Goal: Task Accomplishment & Management: Manage account settings

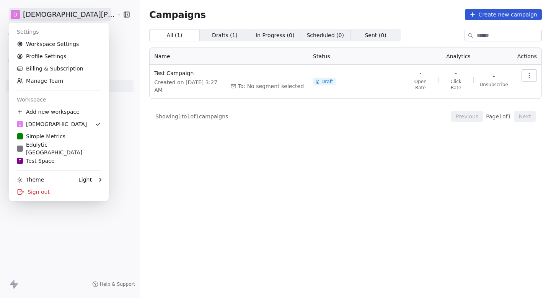
click at [49, 15] on html "D [PERSON_NAME] Contacts People Marketing Workflows Campaigns Sales Pipelines S…" at bounding box center [275, 149] width 551 height 298
click at [49, 147] on div "Edulytic [GEOGRAPHIC_DATA]" at bounding box center [59, 148] width 84 height 15
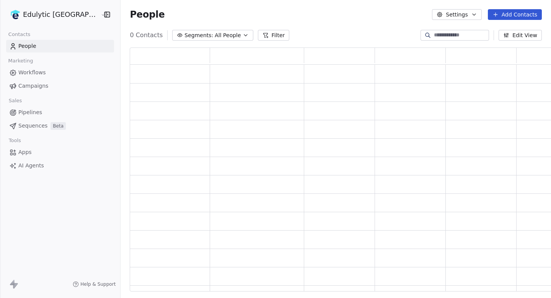
scroll to position [244, 429]
click at [46, 89] on span "Campaigns" at bounding box center [33, 86] width 30 height 8
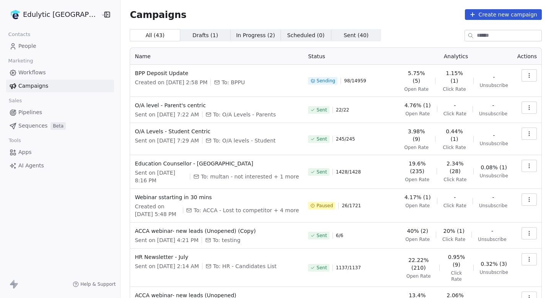
scroll to position [93, 0]
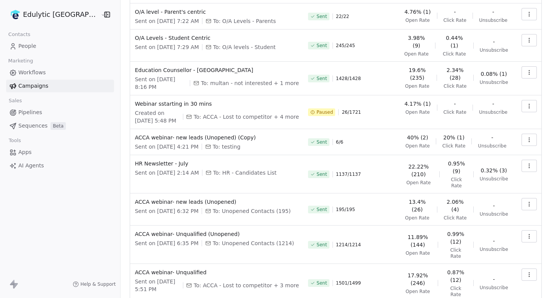
click at [523, 160] on button "button" at bounding box center [529, 166] width 15 height 12
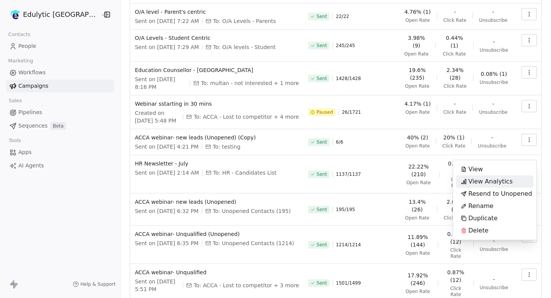
click at [487, 186] on span "View Analytics" at bounding box center [490, 181] width 44 height 9
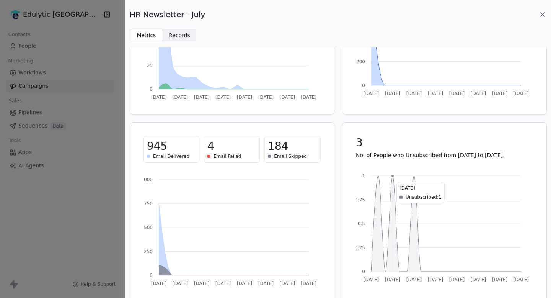
scroll to position [0, 0]
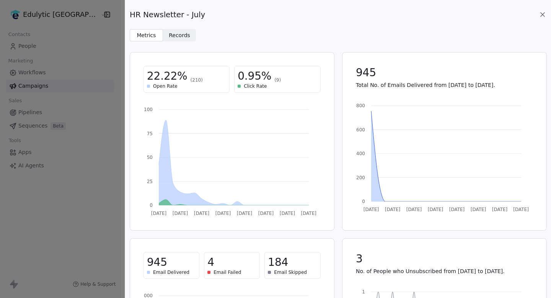
click at [541, 13] on icon at bounding box center [543, 15] width 8 height 8
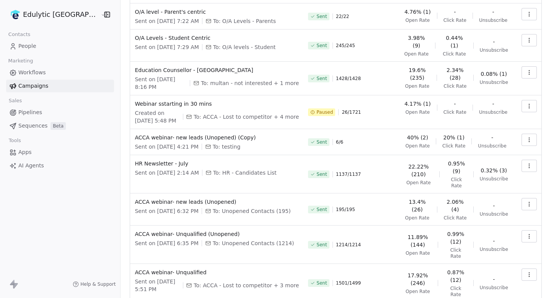
click at [33, 46] on span "People" at bounding box center [27, 46] width 18 height 8
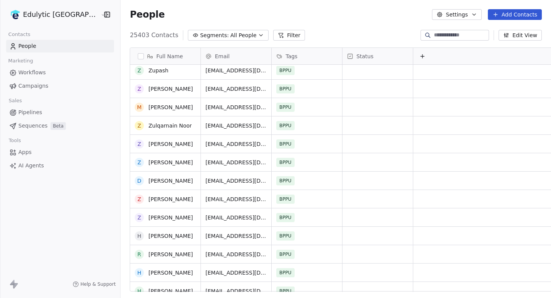
scroll to position [42, 0]
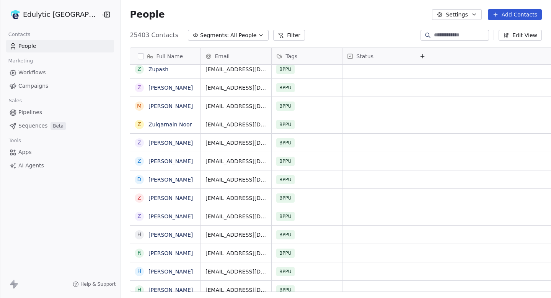
click at [49, 13] on html "Edulytic UK Contacts People Marketing Workflows Campaigns Sales Pipelines Seque…" at bounding box center [275, 149] width 551 height 298
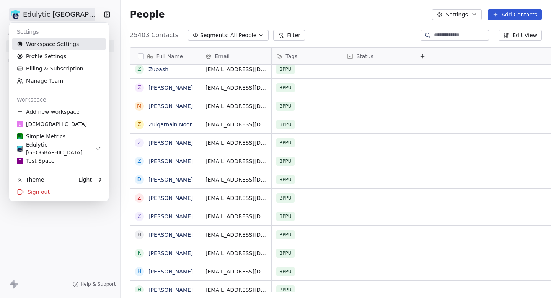
click at [40, 43] on link "Workspace Settings" at bounding box center [58, 44] width 93 height 12
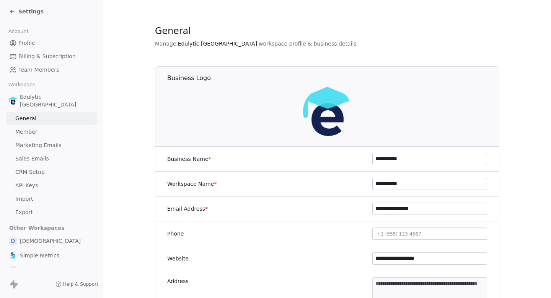
click at [37, 192] on link "Import" at bounding box center [51, 198] width 91 height 13
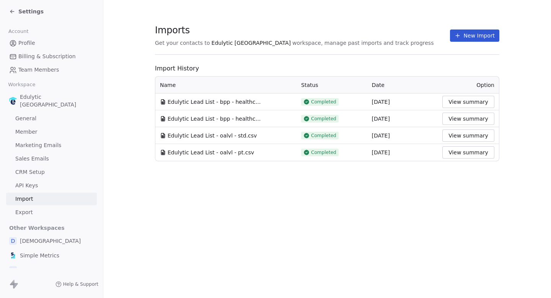
click at [229, 104] on span "Edulytic Lead List - bpp - healthcare (1).csv" at bounding box center [216, 102] width 96 height 8
click at [233, 106] on td "Edulytic Lead List - bpp - healthcare (1).csv" at bounding box center [225, 101] width 141 height 17
click at [229, 121] on span "Edulytic Lead List - bpp - healthcare.csv" at bounding box center [216, 119] width 96 height 8
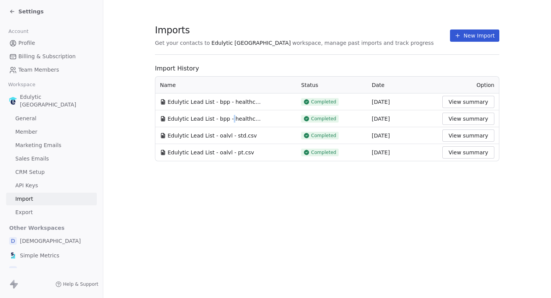
click at [229, 121] on span "Edulytic Lead List - bpp - healthcare.csv" at bounding box center [216, 119] width 96 height 8
click at [242, 121] on span "Edulytic Lead List - bpp - healthcare.csv" at bounding box center [216, 119] width 96 height 8
click at [471, 122] on button "View summary" at bounding box center [468, 118] width 52 height 12
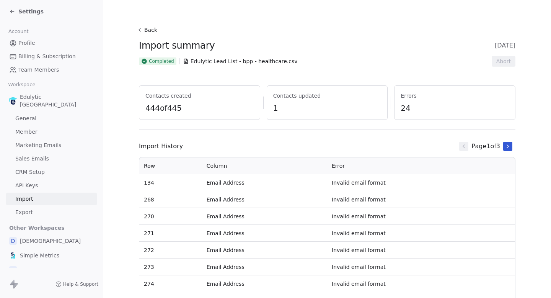
drag, startPoint x: 209, startPoint y: 186, endPoint x: 275, endPoint y: 186, distance: 65.4
click at [275, 186] on td "Email Address" at bounding box center [264, 182] width 125 height 17
drag, startPoint x: 237, startPoint y: 60, endPoint x: 280, endPoint y: 60, distance: 42.5
click at [280, 60] on span "Edulytic Lead List - bpp - healthcare.csv" at bounding box center [244, 61] width 107 height 8
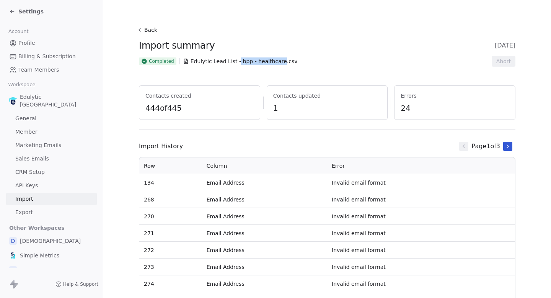
click at [257, 38] on div "Back Import summary [DATE] Completed Edulytic Lead List - bpp - healthcare.csv …" at bounding box center [327, 78] width 377 height 109
click at [148, 29] on button "Back" at bounding box center [148, 30] width 24 height 14
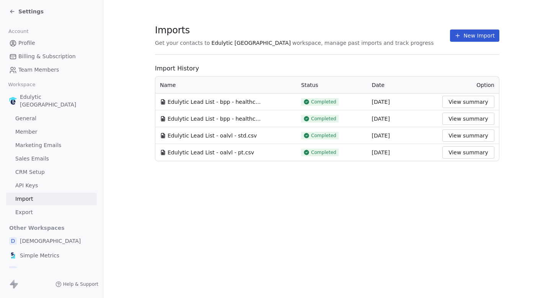
drag, startPoint x: 362, startPoint y: 118, endPoint x: 401, endPoint y: 118, distance: 38.6
click at [400, 118] on tr "Edulytic Lead List - bpp - healthcare.csv Completed [DATE] View summary" at bounding box center [327, 118] width 344 height 17
click at [401, 118] on div "[DATE]" at bounding box center [403, 119] width 62 height 8
click at [192, 101] on span "Edulytic Lead List - bpp - healthcare (1).csv" at bounding box center [216, 102] width 96 height 8
click at [156, 104] on td "Edulytic Lead List - bpp - healthcare (1).csv" at bounding box center [225, 101] width 141 height 17
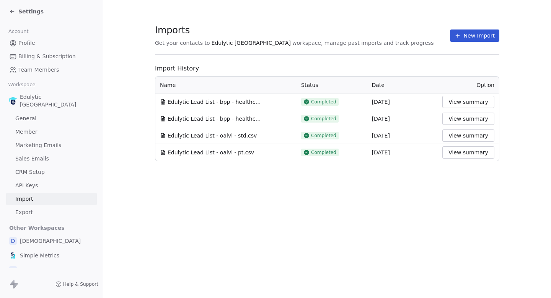
click at [24, 14] on span "Settings" at bounding box center [30, 12] width 25 height 8
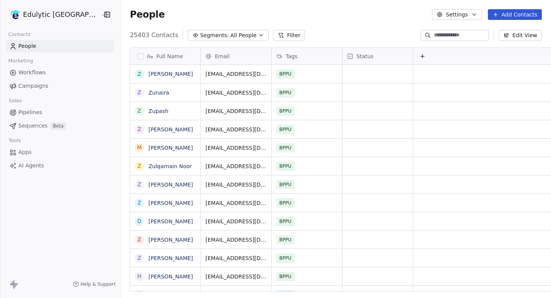
click at [41, 81] on link "Campaigns" at bounding box center [60, 86] width 108 height 13
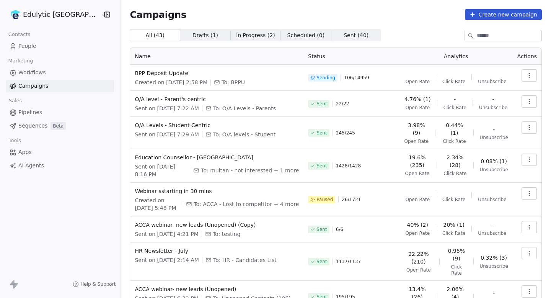
click at [28, 49] on span "People" at bounding box center [27, 46] width 18 height 8
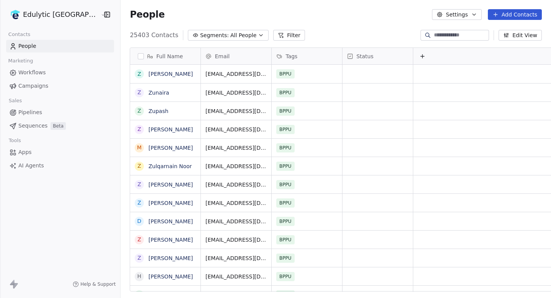
scroll to position [262, 448]
click at [273, 32] on button "Filter" at bounding box center [289, 35] width 32 height 11
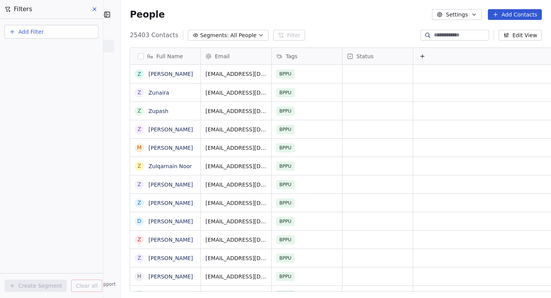
click at [96, 9] on icon at bounding box center [94, 9] width 6 height 6
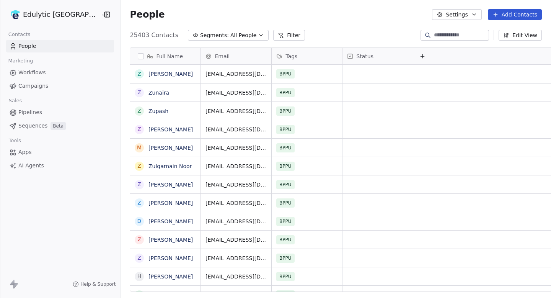
click at [230, 32] on span "All People" at bounding box center [243, 35] width 26 height 8
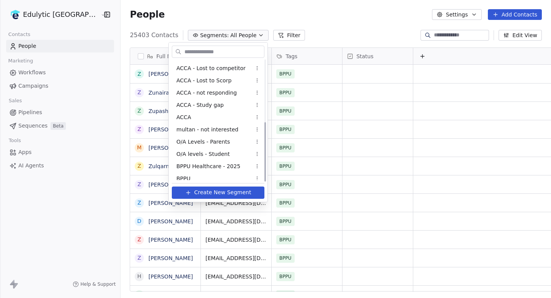
scroll to position [126, 0]
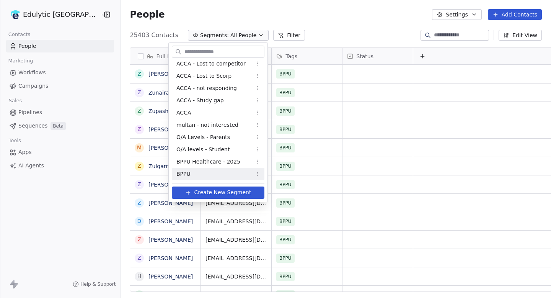
click at [192, 172] on div "BPPU" at bounding box center [218, 174] width 93 height 12
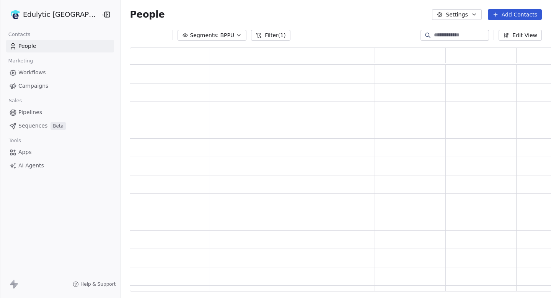
scroll to position [244, 429]
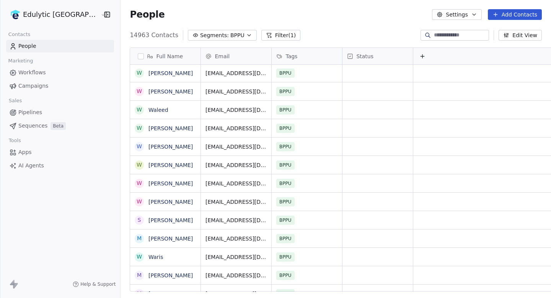
click at [28, 81] on link "Campaigns" at bounding box center [60, 86] width 108 height 13
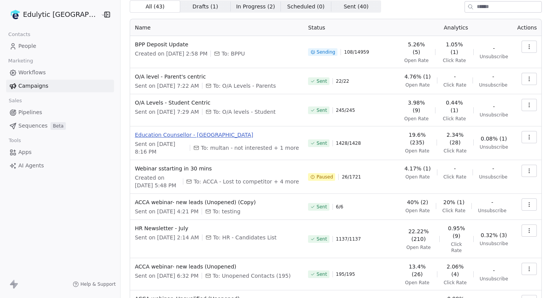
click at [178, 131] on span "Education Counsellor - [GEOGRAPHIC_DATA]" at bounding box center [217, 135] width 164 height 8
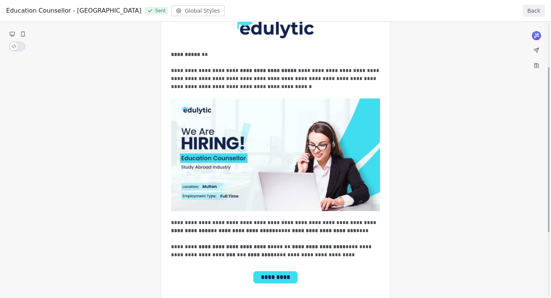
drag, startPoint x: 260, startPoint y: 131, endPoint x: 373, endPoint y: 132, distance: 112.5
click at [373, 132] on div "**********" at bounding box center [275, 169] width 551 height 440
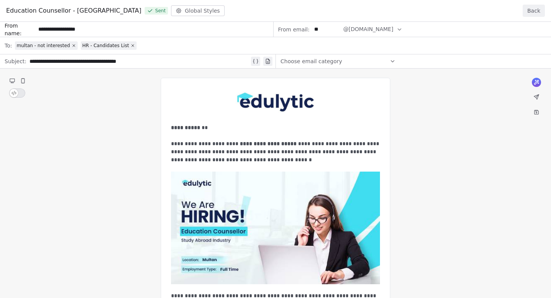
click at [533, 11] on button "Back" at bounding box center [534, 11] width 22 height 12
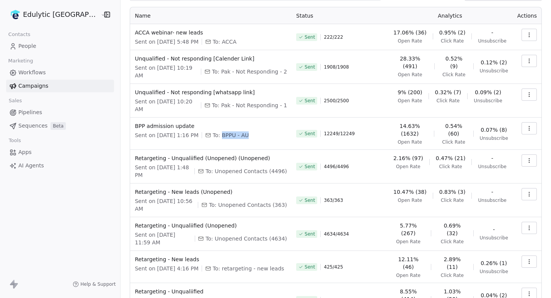
drag, startPoint x: 215, startPoint y: 120, endPoint x: 270, endPoint y: 120, distance: 55.5
click at [270, 131] on div "Sent on [DATE] 1:16 PM To: BPPU - AU" at bounding box center [211, 135] width 152 height 8
drag, startPoint x: 426, startPoint y: 116, endPoint x: 394, endPoint y: 116, distance: 32.1
click at [394, 122] on span "14.63% (1632)" at bounding box center [410, 129] width 36 height 15
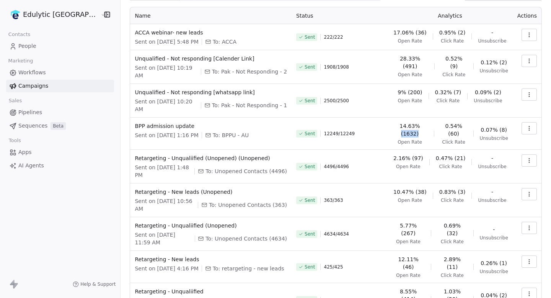
click at [394, 122] on span "14.63% (1632)" at bounding box center [410, 129] width 36 height 15
click at [523, 122] on button "button" at bounding box center [529, 128] width 15 height 12
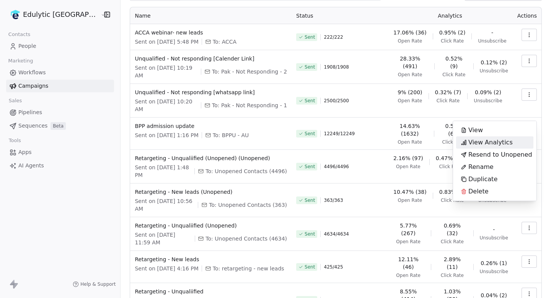
click at [489, 141] on span "View Analytics" at bounding box center [490, 142] width 44 height 9
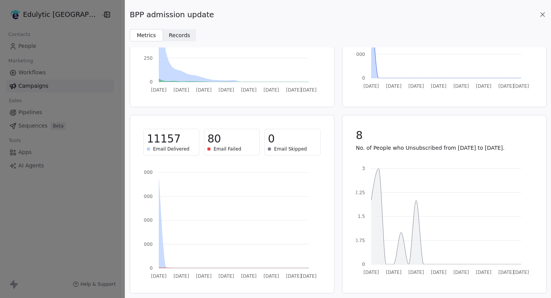
click at [215, 147] on span "Email Failed" at bounding box center [228, 149] width 28 height 6
drag, startPoint x: 215, startPoint y: 147, endPoint x: 274, endPoint y: 147, distance: 59.7
click at [274, 147] on div "11157 Email Delivered 80 Email Failed 0 Email Skipped" at bounding box center [231, 142] width 177 height 27
click at [274, 147] on span "Email Skipped" at bounding box center [290, 149] width 33 height 6
click at [92, 70] on div "BPP admission update Metrics Metrics Records Records 14.63% (1632) Open Rate 0.…" at bounding box center [275, 149] width 551 height 298
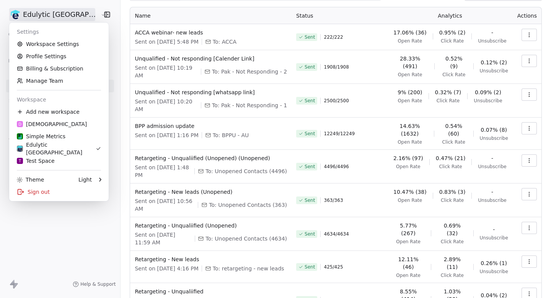
click at [48, 20] on html "Edulytic UK Contacts People Marketing Workflows Campaigns Sales Pipelines Seque…" at bounding box center [275, 149] width 551 height 298
click at [47, 44] on link "Workspace Settings" at bounding box center [58, 44] width 93 height 12
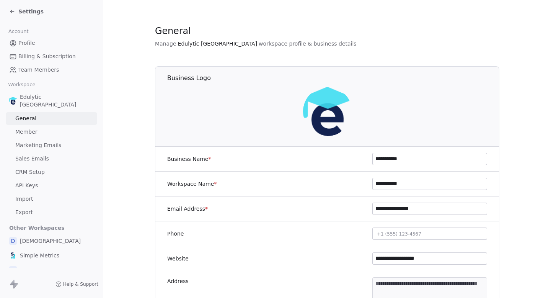
click at [47, 142] on link "Marketing Emails" at bounding box center [51, 145] width 91 height 13
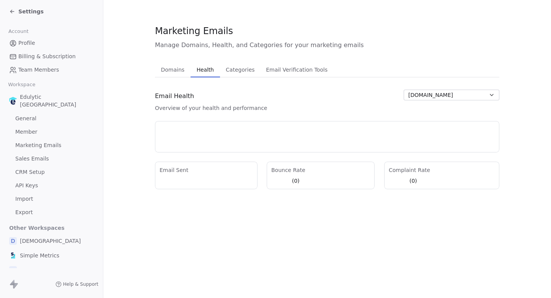
click at [200, 69] on span "Health" at bounding box center [205, 69] width 23 height 11
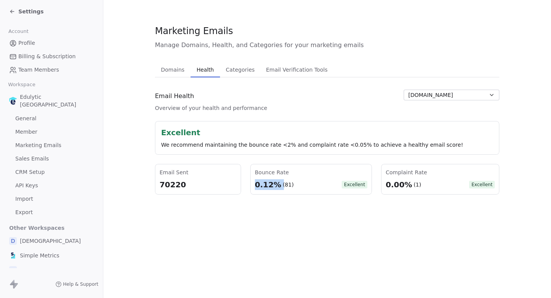
drag, startPoint x: 254, startPoint y: 186, endPoint x: 279, endPoint y: 186, distance: 25.6
click at [279, 186] on div "Bounce Rate 0.12% (81) Excellent" at bounding box center [311, 179] width 122 height 31
click at [279, 186] on div "0.12% (81)" at bounding box center [274, 184] width 39 height 11
click at [15, 13] on icon at bounding box center [12, 11] width 6 height 6
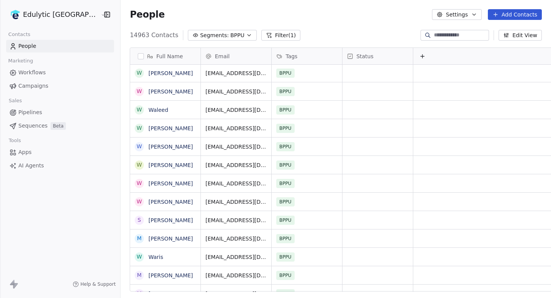
click at [30, 92] on link "Campaigns" at bounding box center [60, 86] width 108 height 13
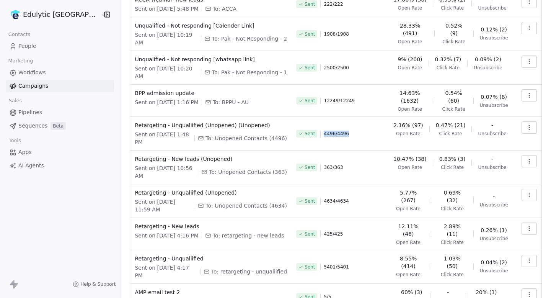
drag, startPoint x: 323, startPoint y: 113, endPoint x: 369, endPoint y: 113, distance: 46.7
click at [369, 121] on div "Sent 4496 / 4496" at bounding box center [339, 133] width 86 height 24
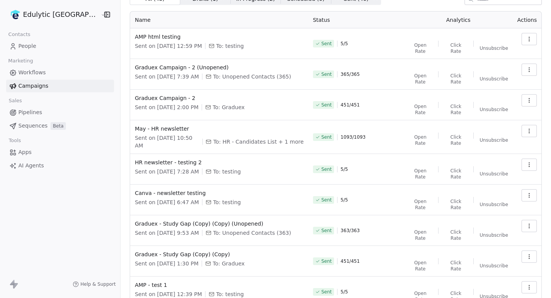
scroll to position [60, 0]
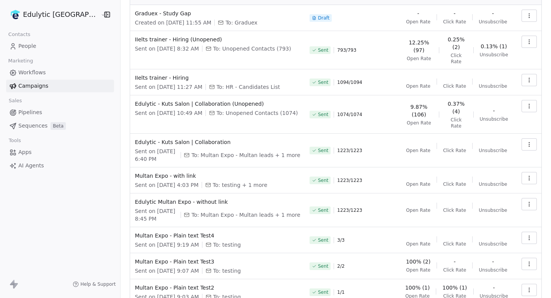
scroll to position [93, 0]
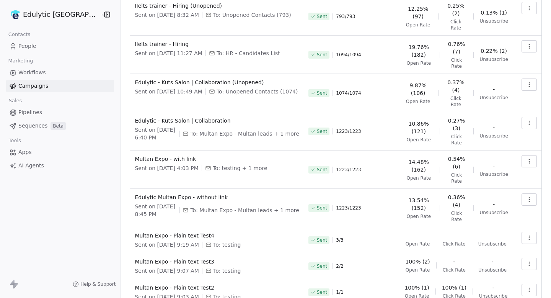
click at [525, 275] on div "All ( 43 ) All ( 43 ) Drafts ( 1 ) Drafts ( 1 ) In Progress ( 2 ) In Progress (…" at bounding box center [336, 132] width 412 height 393
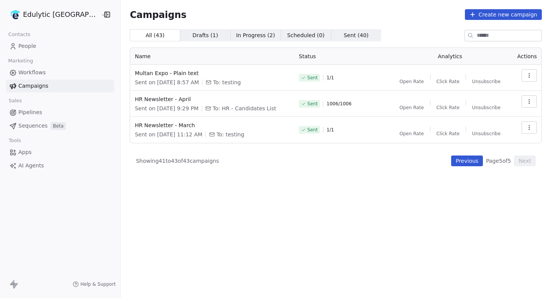
scroll to position [0, 0]
click at [463, 153] on div "All ( 43 ) All ( 43 ) Drafts ( 1 ) Drafts ( 1 ) In Progress ( 2 ) In Progress (…" at bounding box center [336, 129] width 412 height 201
click at [463, 159] on button "Previous" at bounding box center [467, 160] width 32 height 11
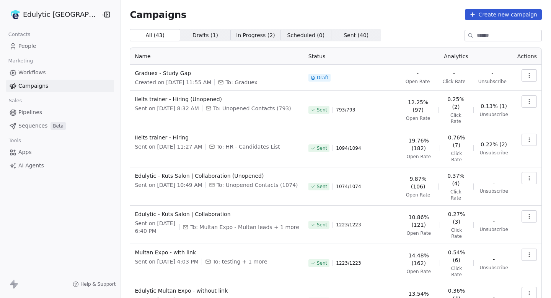
scroll to position [99, 0]
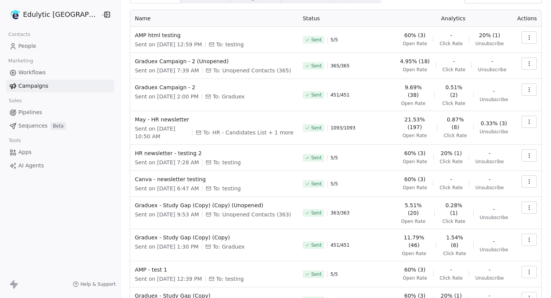
scroll to position [60, 0]
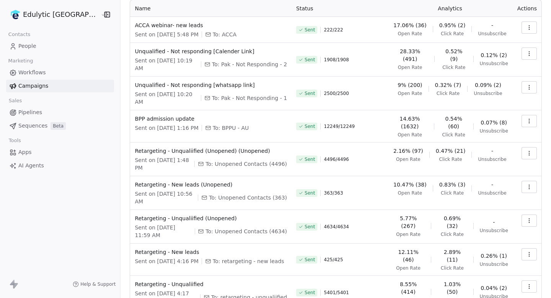
scroll to position [73, 0]
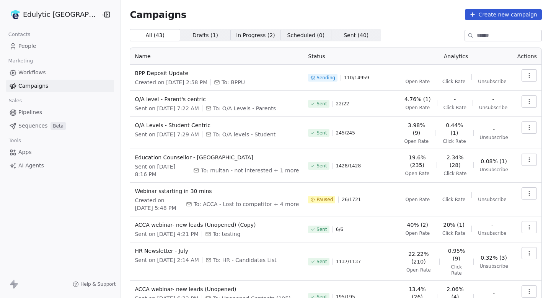
scroll to position [93, 0]
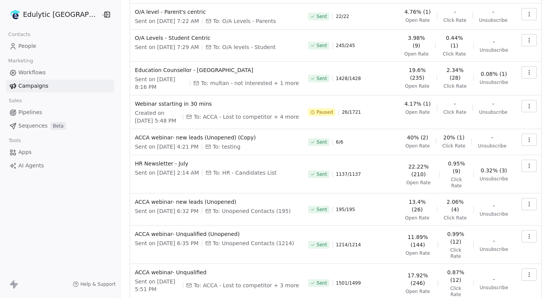
drag, startPoint x: 335, startPoint y: 248, endPoint x: 368, endPoint y: 248, distance: 33.3
click at [368, 268] on div "Sent 1501 / 1499" at bounding box center [351, 282] width 86 height 29
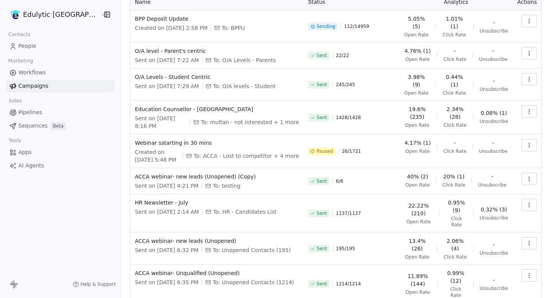
scroll to position [54, 0]
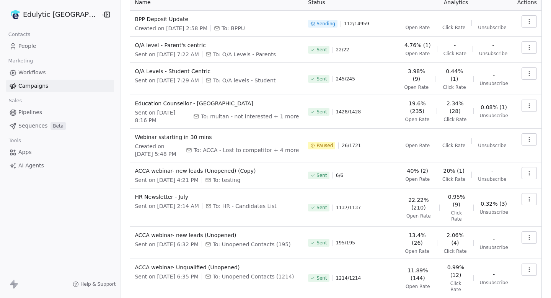
click at [37, 9] on html "Edulytic UK Contacts People Marketing Workflows Campaigns Sales Pipelines Seque…" at bounding box center [275, 149] width 551 height 298
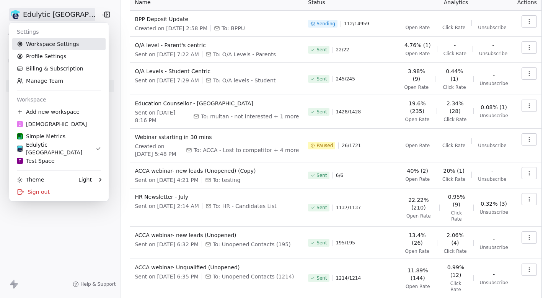
click at [42, 43] on link "Workspace Settings" at bounding box center [58, 44] width 93 height 12
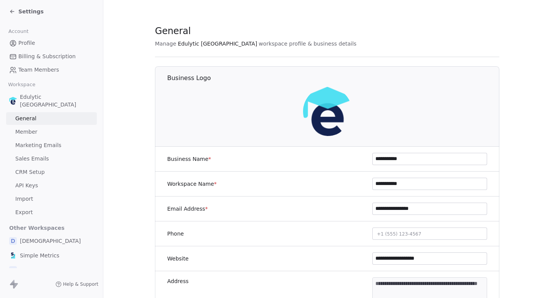
click at [42, 141] on span "Marketing Emails" at bounding box center [38, 145] width 46 height 8
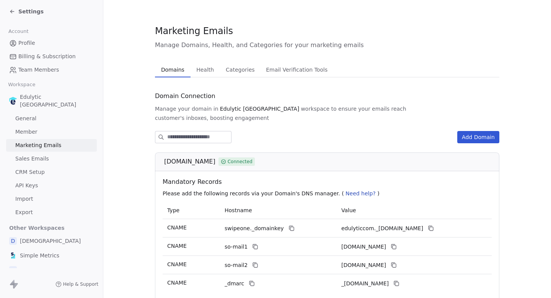
click at [41, 155] on span "Sales Emails" at bounding box center [32, 159] width 34 height 8
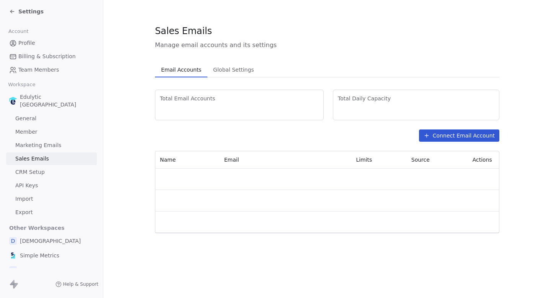
click at [54, 141] on span "Marketing Emails" at bounding box center [38, 145] width 46 height 8
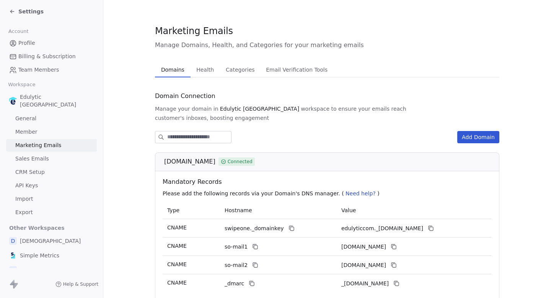
click at [206, 62] on div "Marketing Emails Manage Domains, Health, and Categories for your marketing emai…" at bounding box center [327, 300] width 344 height 553
drag, startPoint x: 163, startPoint y: 149, endPoint x: 203, endPoint y: 151, distance: 39.5
click at [203, 152] on div "[DOMAIN_NAME] Connected" at bounding box center [327, 161] width 344 height 19
copy div "[DOMAIN_NAME]"
click at [198, 67] on span "Health" at bounding box center [205, 69] width 24 height 11
